Goal: Transaction & Acquisition: Book appointment/travel/reservation

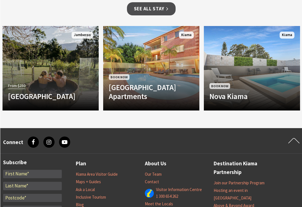
scroll to position [546, 0]
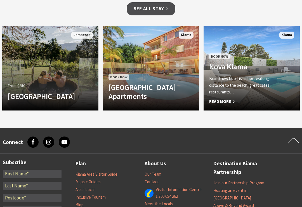
click at [224, 98] on span "Read More" at bounding box center [244, 101] width 71 height 7
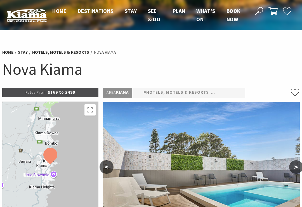
select select "3"
select select "2"
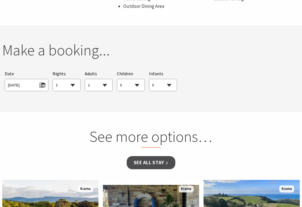
scroll to position [423, 0]
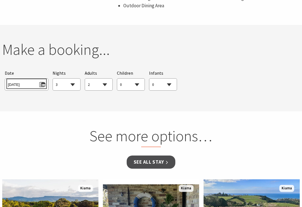
click at [44, 80] on span "Fri 12/09/2025" at bounding box center [26, 84] width 37 height 8
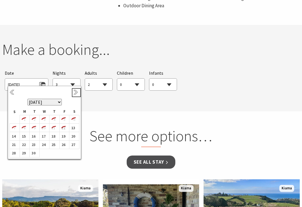
click at [77, 93] on link "Next" at bounding box center [76, 93] width 6 height 6
click at [76, 94] on link "Next" at bounding box center [76, 93] width 6 height 6
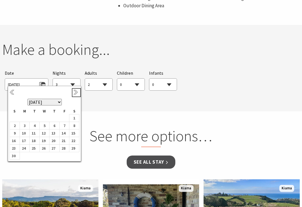
click at [76, 95] on link "Next" at bounding box center [76, 93] width 6 height 6
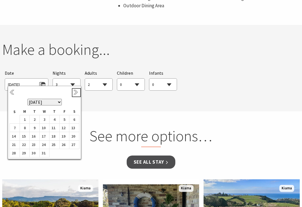
click at [76, 95] on link "Next" at bounding box center [76, 93] width 6 height 6
click at [72, 131] on b "10" at bounding box center [72, 127] width 7 height 7
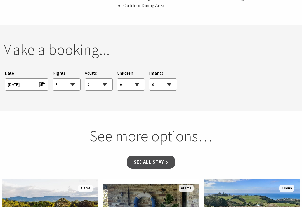
click at [74, 83] on select "1 2 3 4 5 6 7 8 9 10 11 12 13 14 15 16 17 18 19 20 21 22 23 24 25 26 27 28 29 30" at bounding box center [66, 85] width 27 height 12
select select "1"
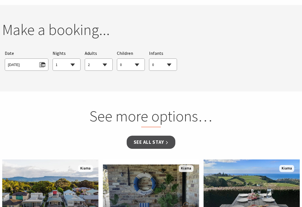
scroll to position [443, 0]
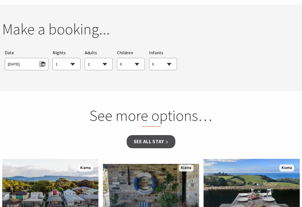
click at [157, 141] on link "See all Stay" at bounding box center [151, 141] width 49 height 13
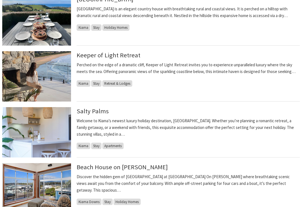
scroll to position [325, 0]
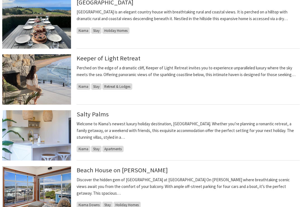
click at [133, 58] on link "Keeper of Light Retreat" at bounding box center [109, 58] width 64 height 8
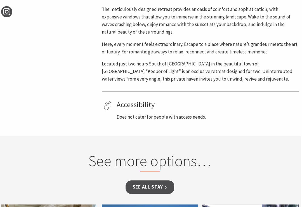
scroll to position [310, 1]
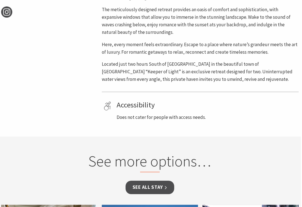
click at [158, 188] on link "See all Stay" at bounding box center [150, 187] width 49 height 13
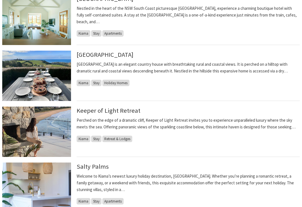
scroll to position [273, 0]
